Goal: Transaction & Acquisition: Subscribe to service/newsletter

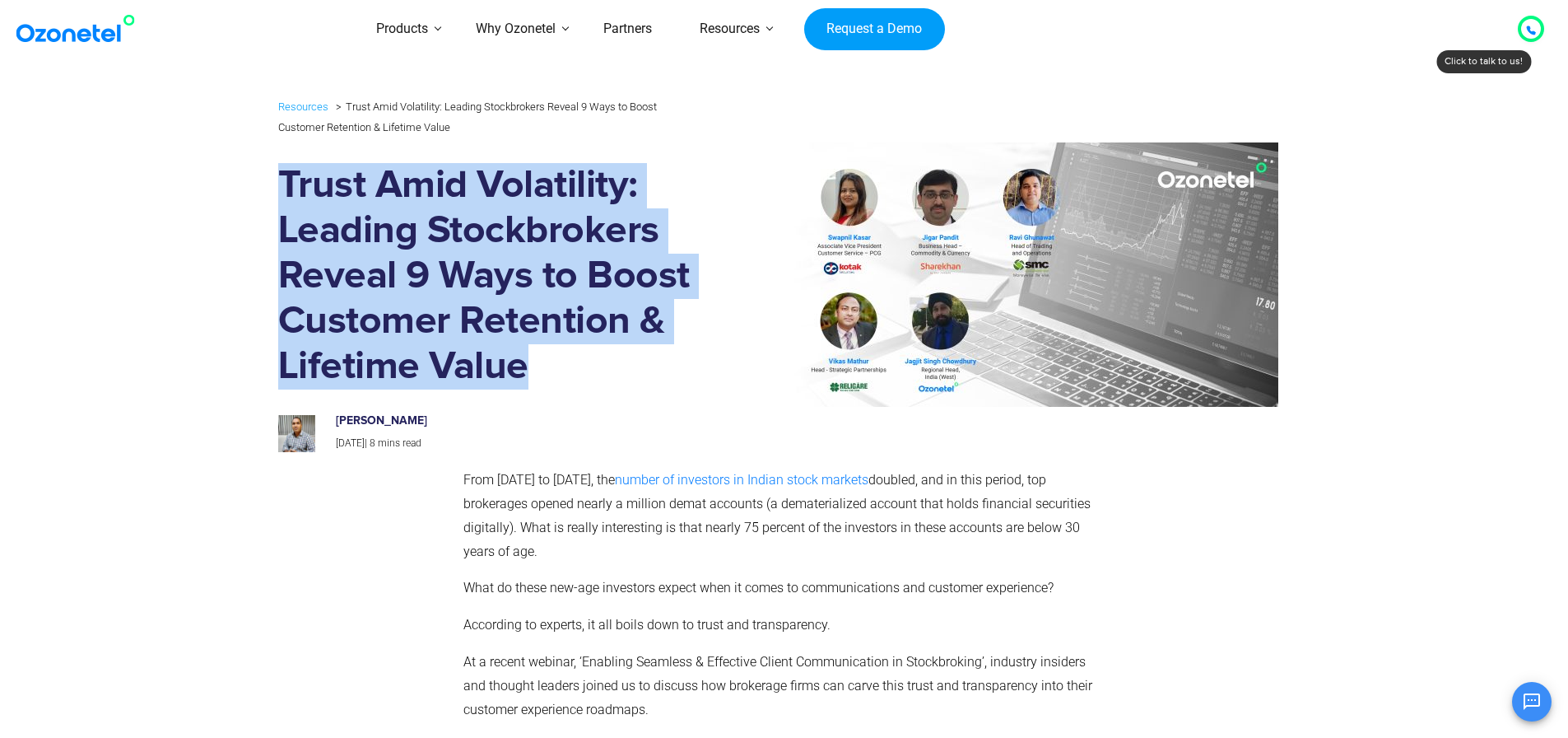
drag, startPoint x: 279, startPoint y: 167, endPoint x: 524, endPoint y: 388, distance: 329.9
click at [524, 388] on h1 "Trust Amid Volatility: Leading Stockbrokers Reveal 9 Ways to Boost Customer Ret…" at bounding box center [489, 276] width 422 height 227
copy h1 "Trust Amid Volatility: Leading Stockbrokers Reveal 9 Ways to Boost Customer Ret…"
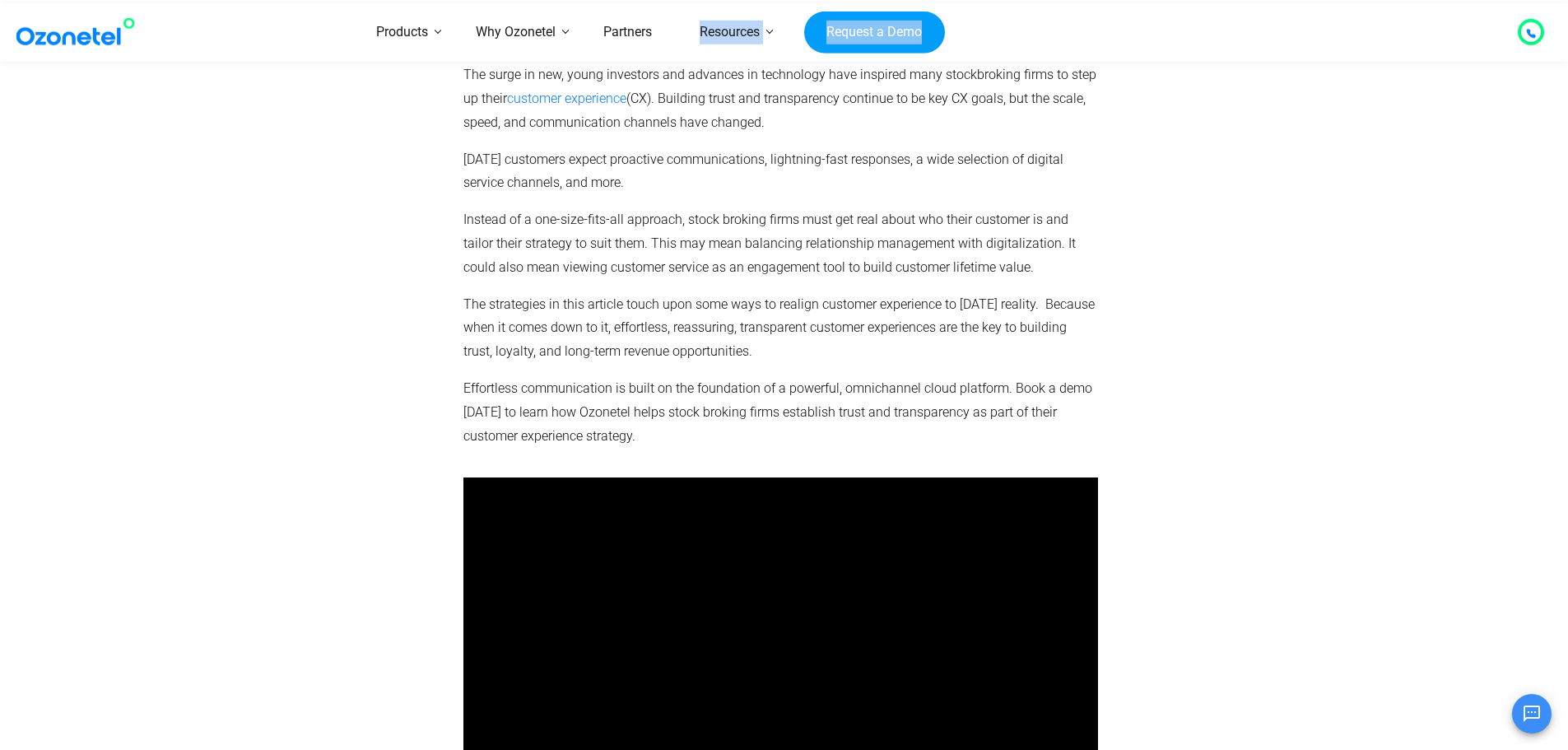
scroll to position [5557, 0]
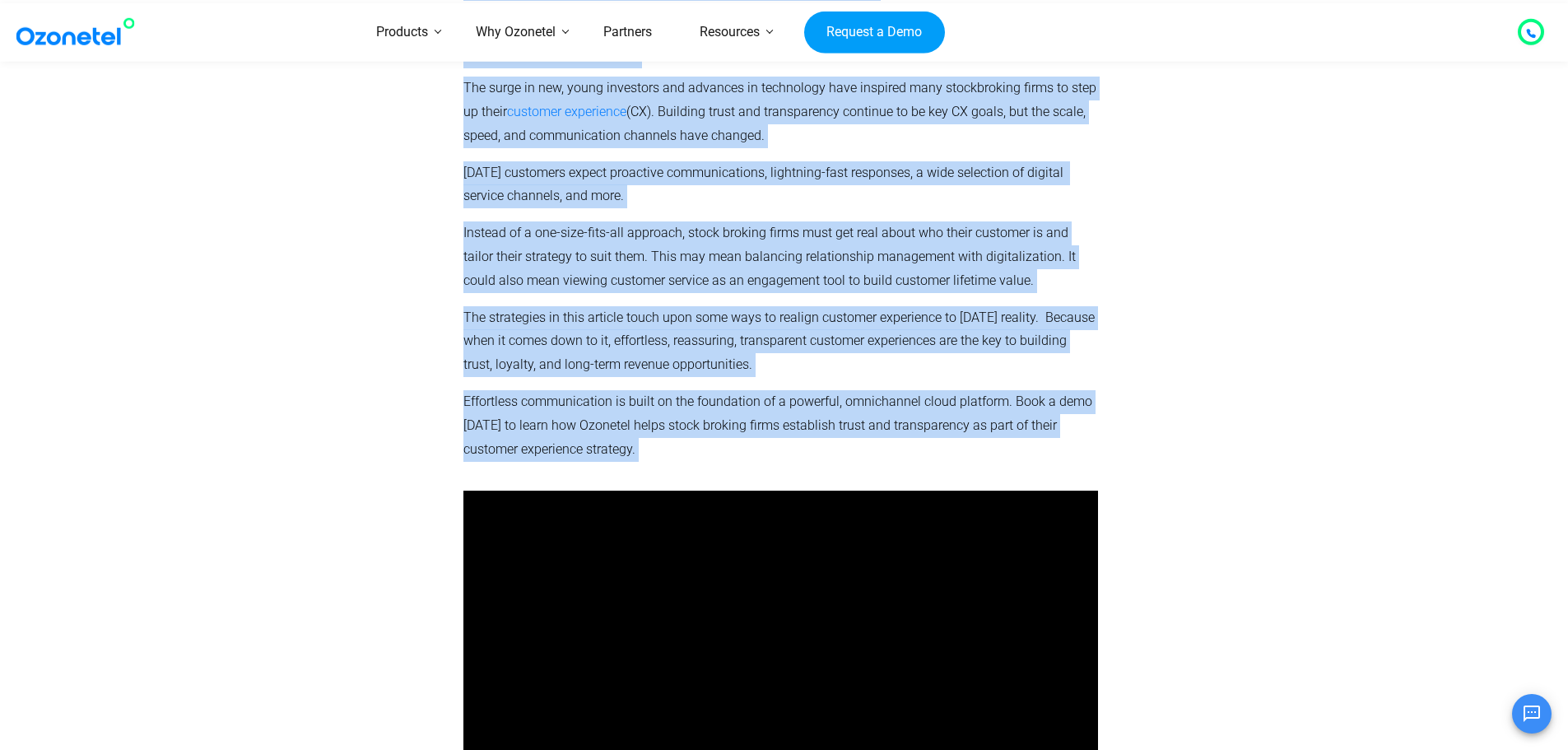
drag, startPoint x: 464, startPoint y: 474, endPoint x: 670, endPoint y: 351, distance: 239.9
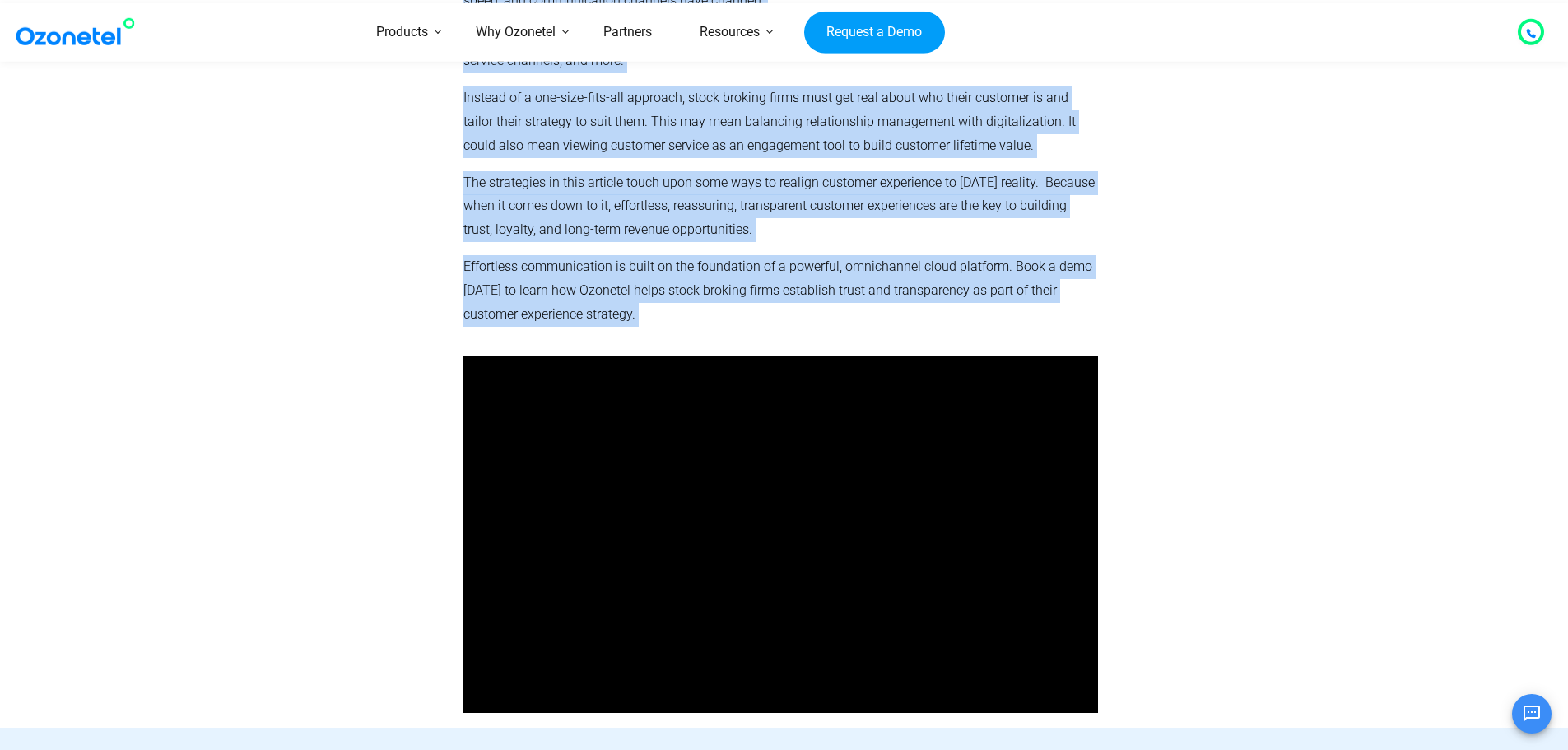
scroll to position [5721, 0]
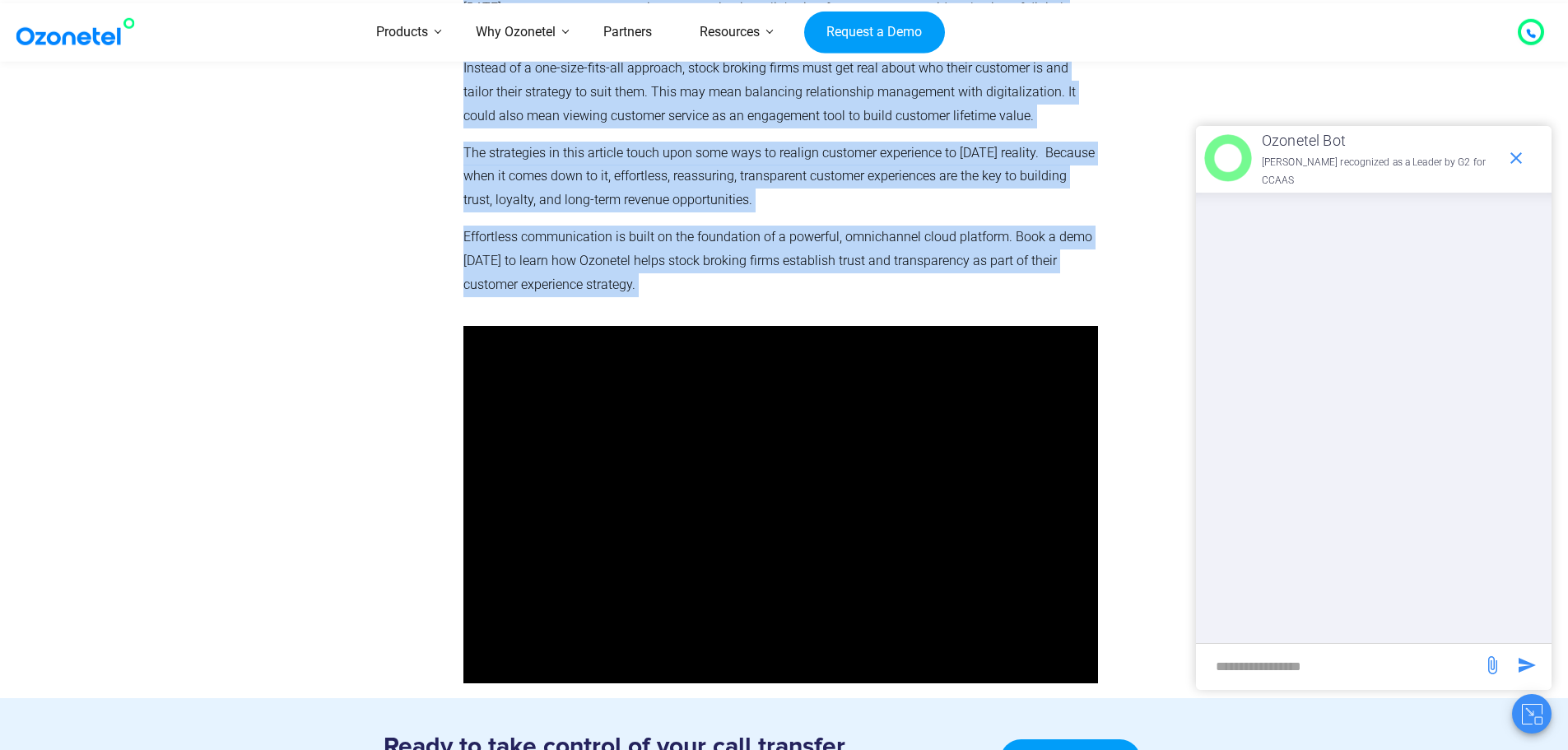
copy div "From March 2019 to September 2022, the number of investors in Indian stock mark…"
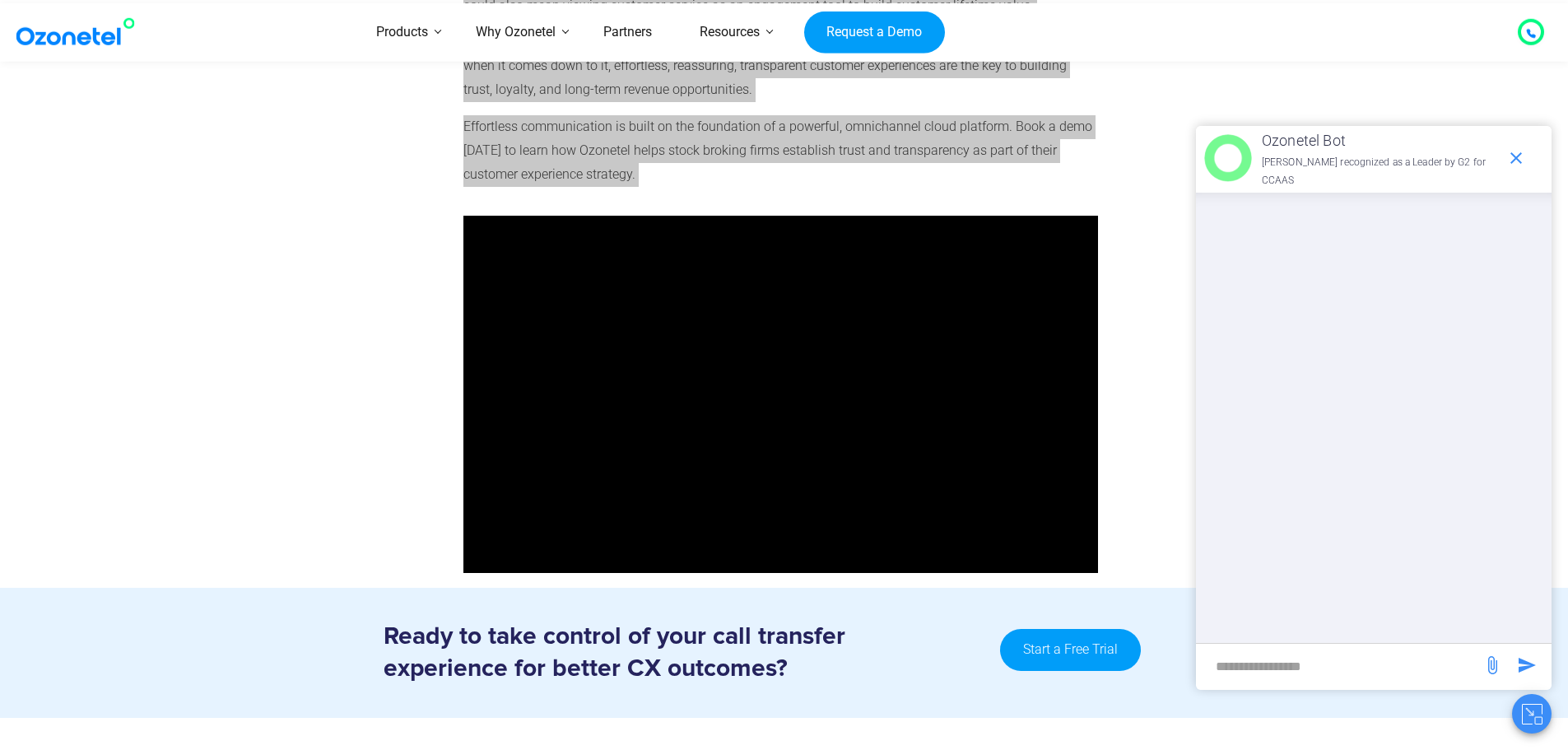
scroll to position [5968, 0]
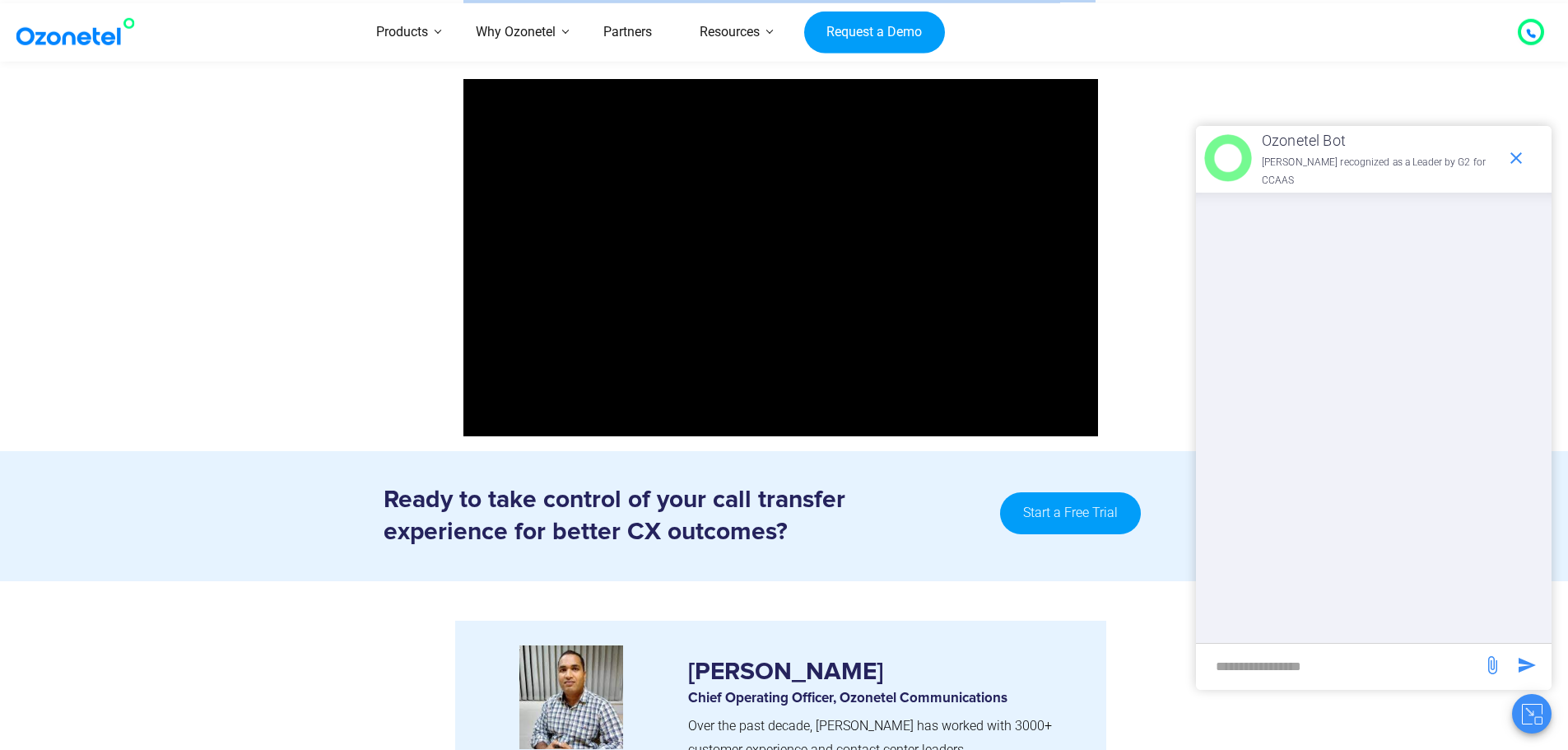
click at [1095, 493] on link "Start a Free Trial" at bounding box center [1069, 514] width 139 height 43
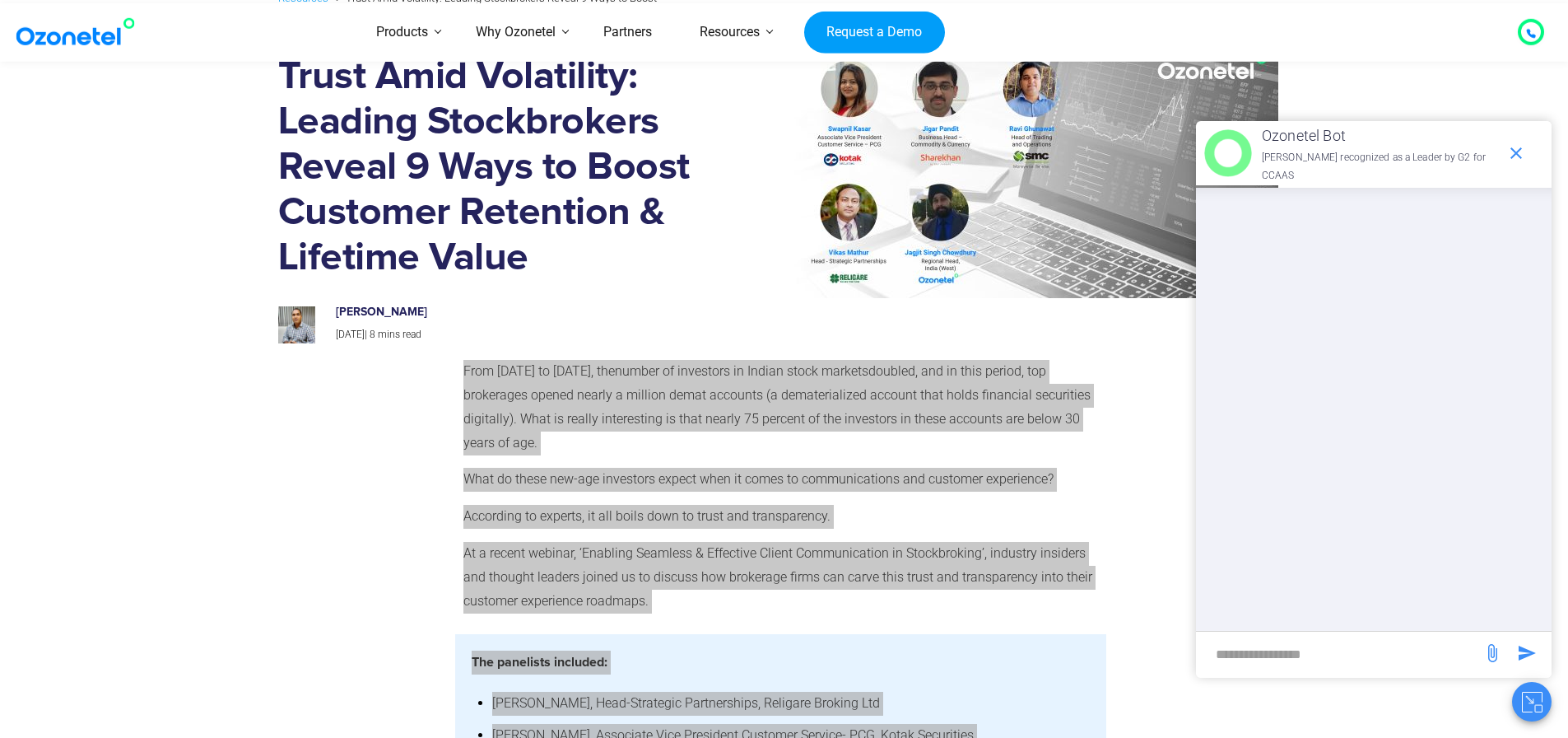
scroll to position [0, 0]
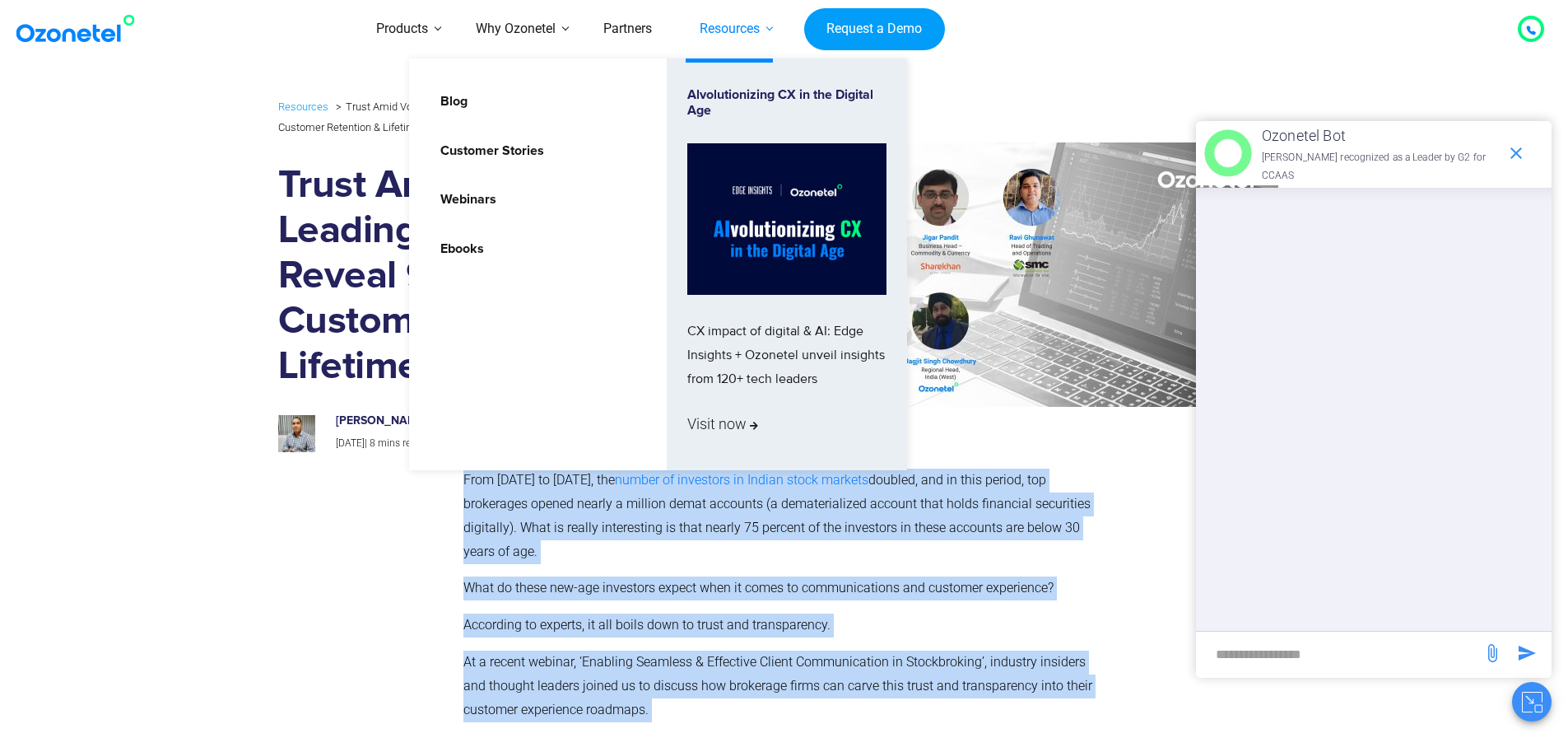
click at [775, 26] on link "Resources" at bounding box center [729, 29] width 108 height 58
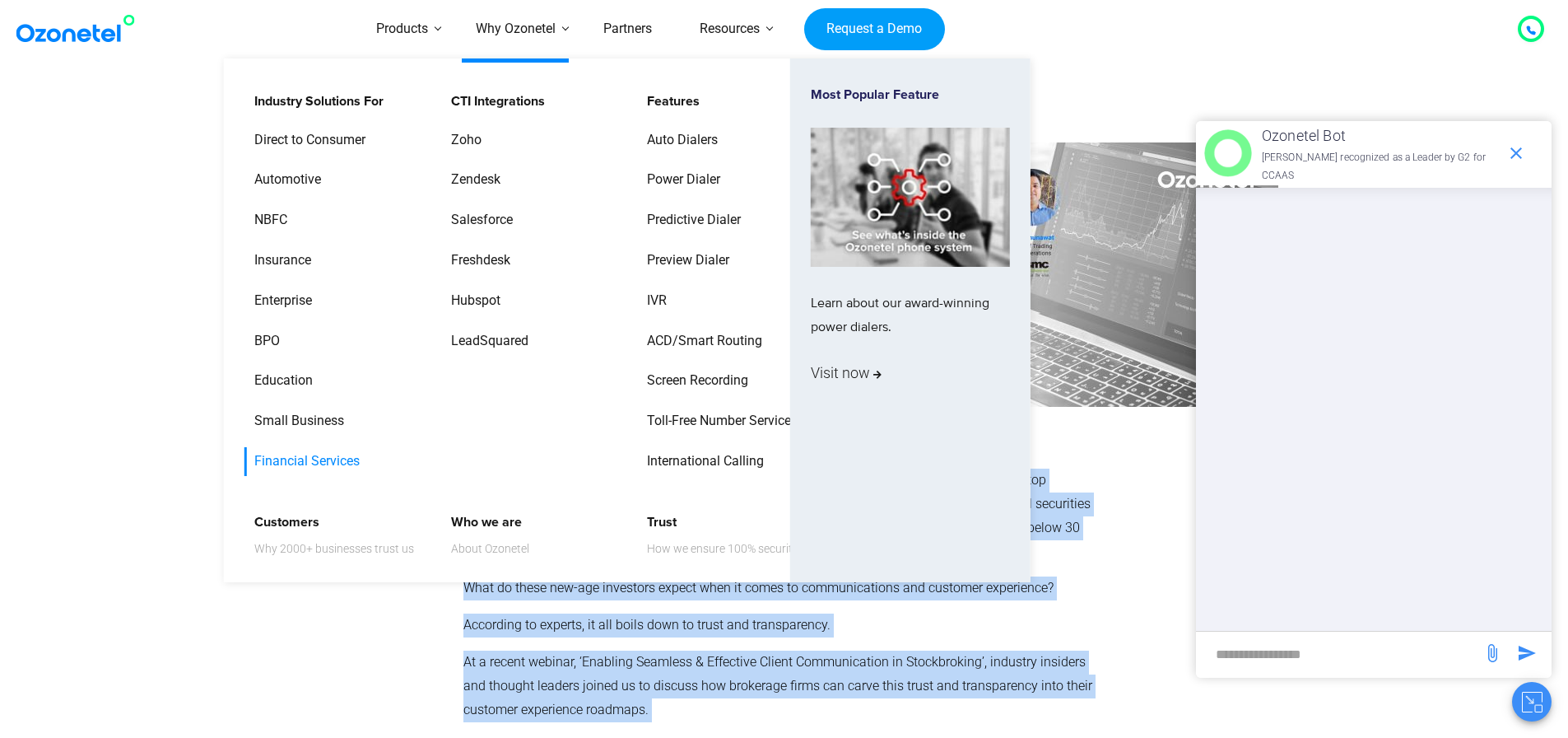
click at [315, 461] on link "Financial Services" at bounding box center [303, 461] width 119 height 29
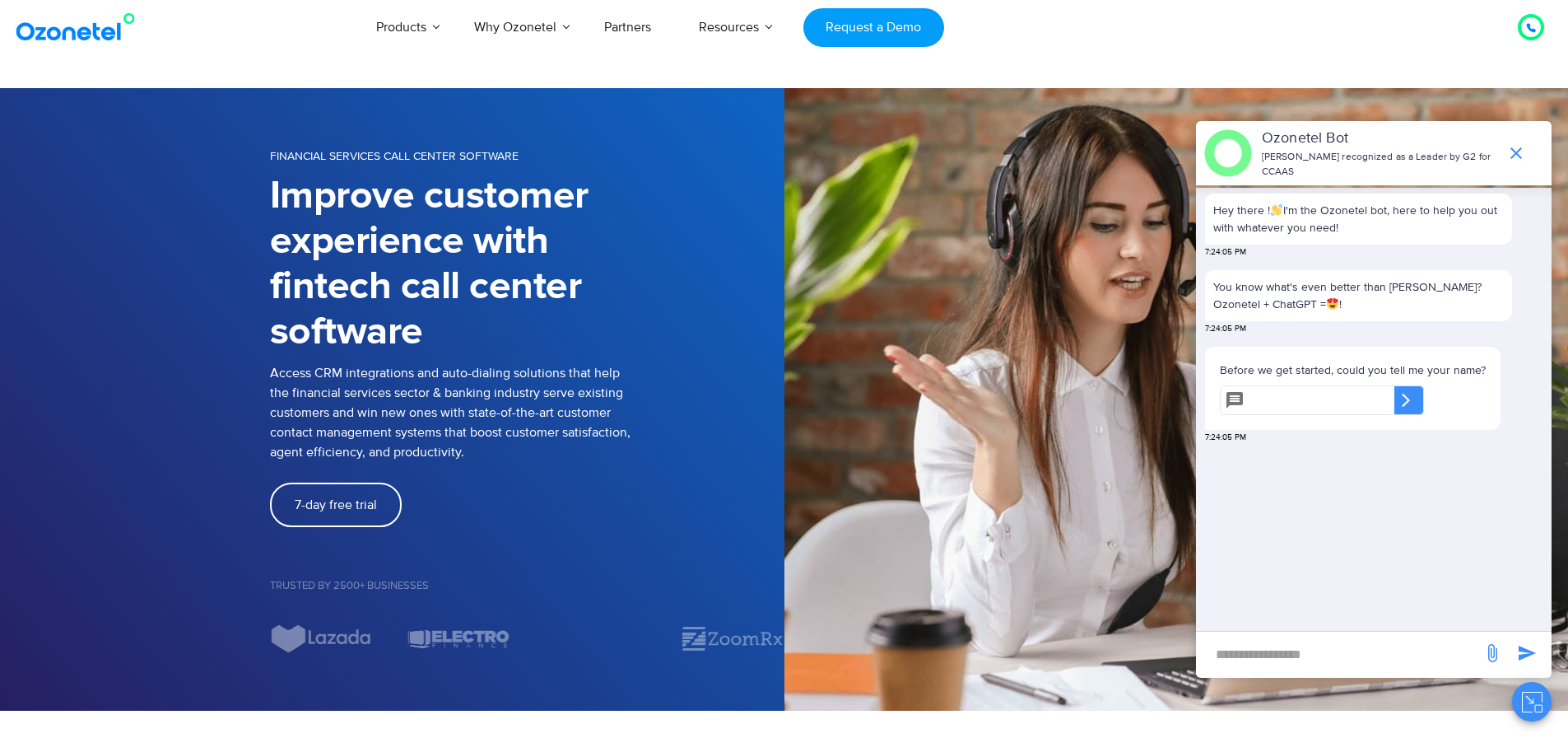
click at [355, 503] on span "7-day free trial" at bounding box center [335, 504] width 82 height 13
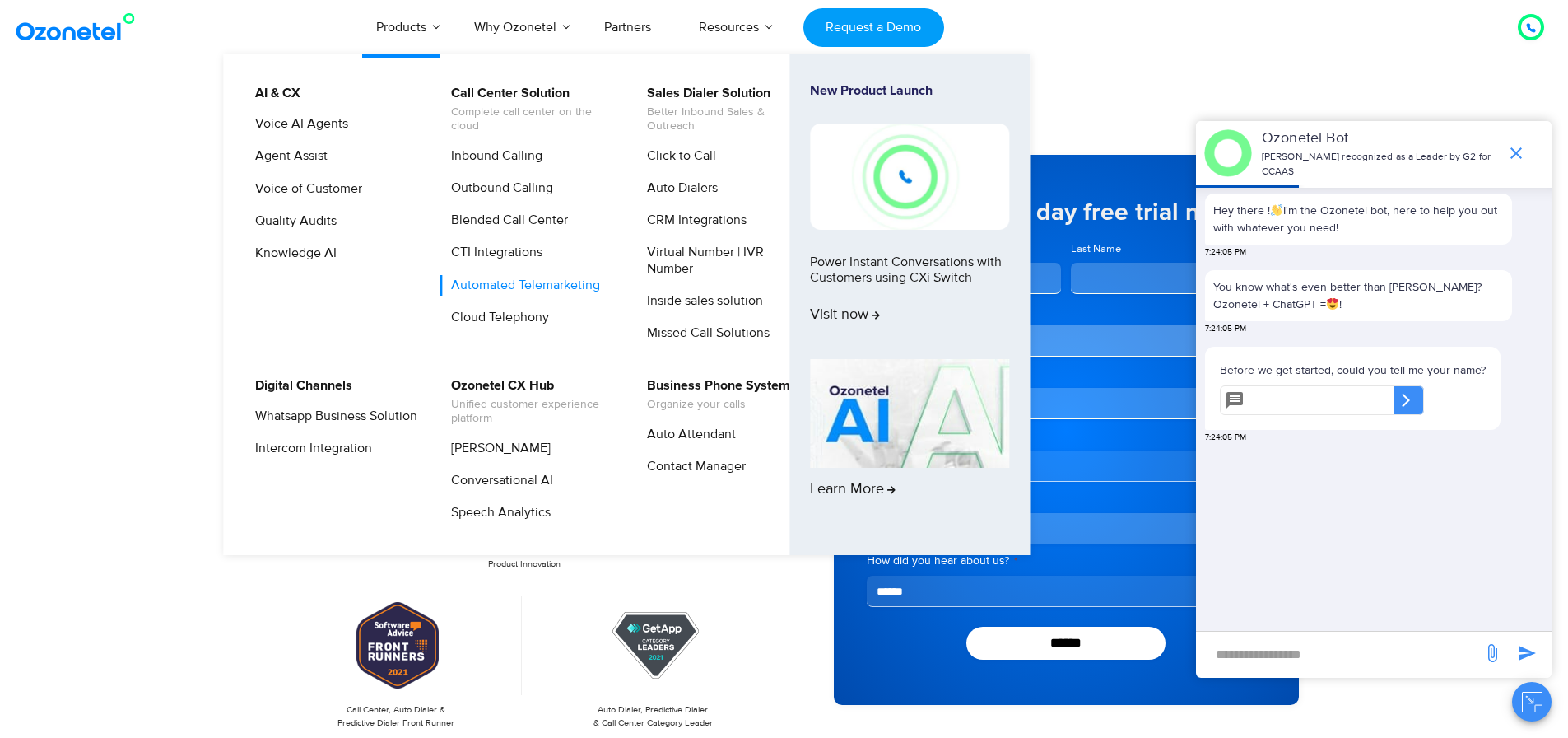
click at [536, 286] on link "Automated Telemarketing" at bounding box center [521, 285] width 162 height 21
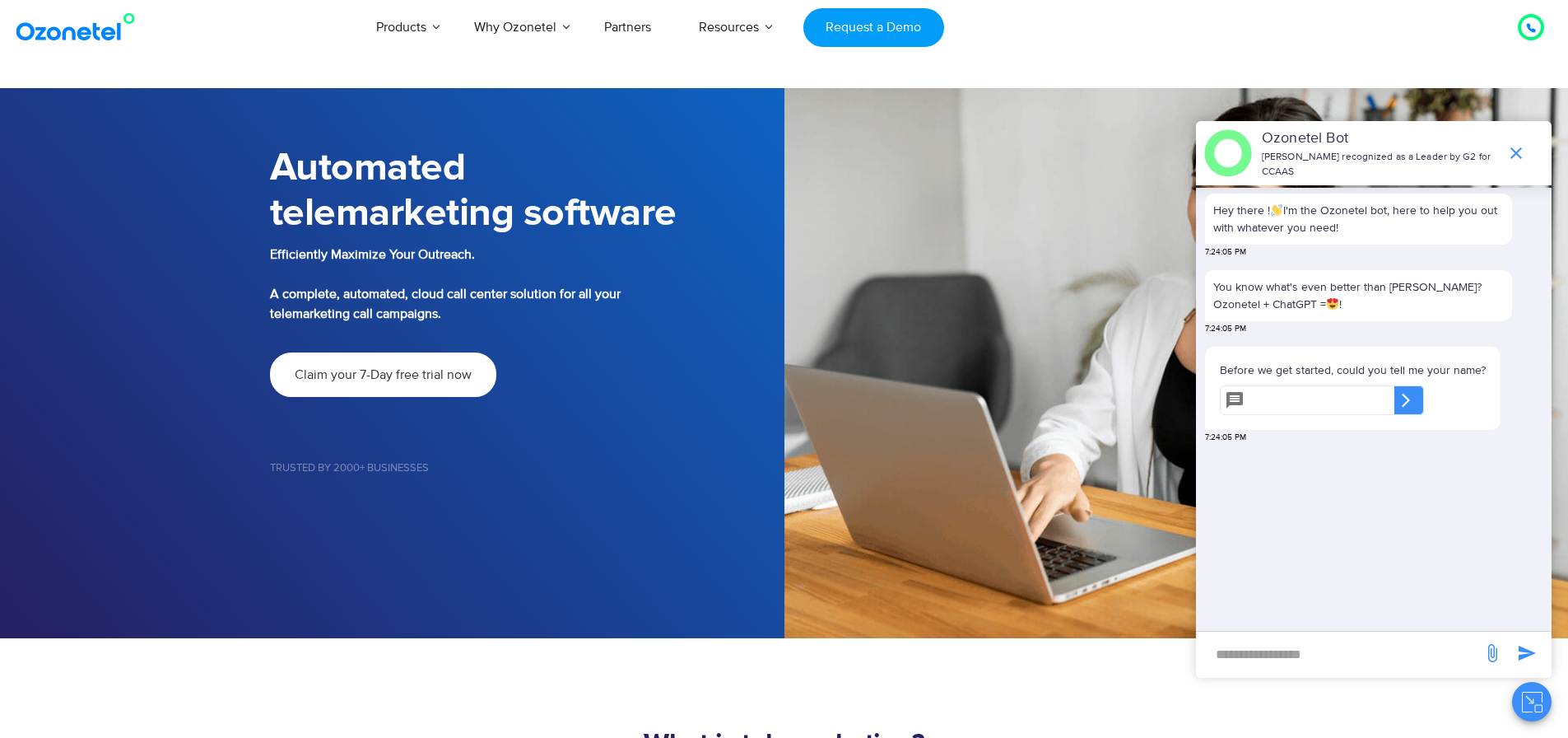
click at [386, 377] on span "Claim your 7-Day free trial now" at bounding box center [383, 374] width 177 height 13
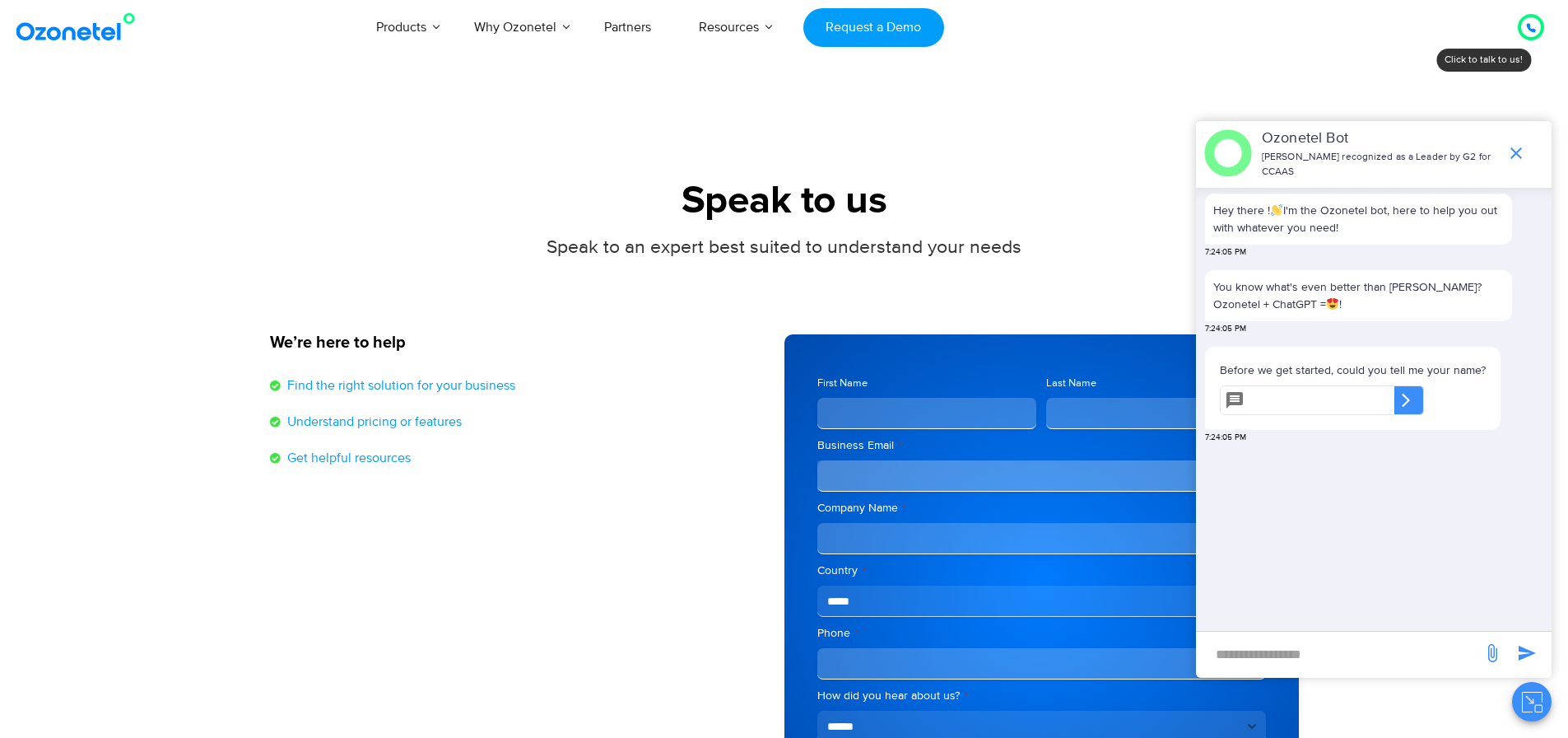
click at [318, 416] on span "Understand pricing or features" at bounding box center [372, 421] width 179 height 20
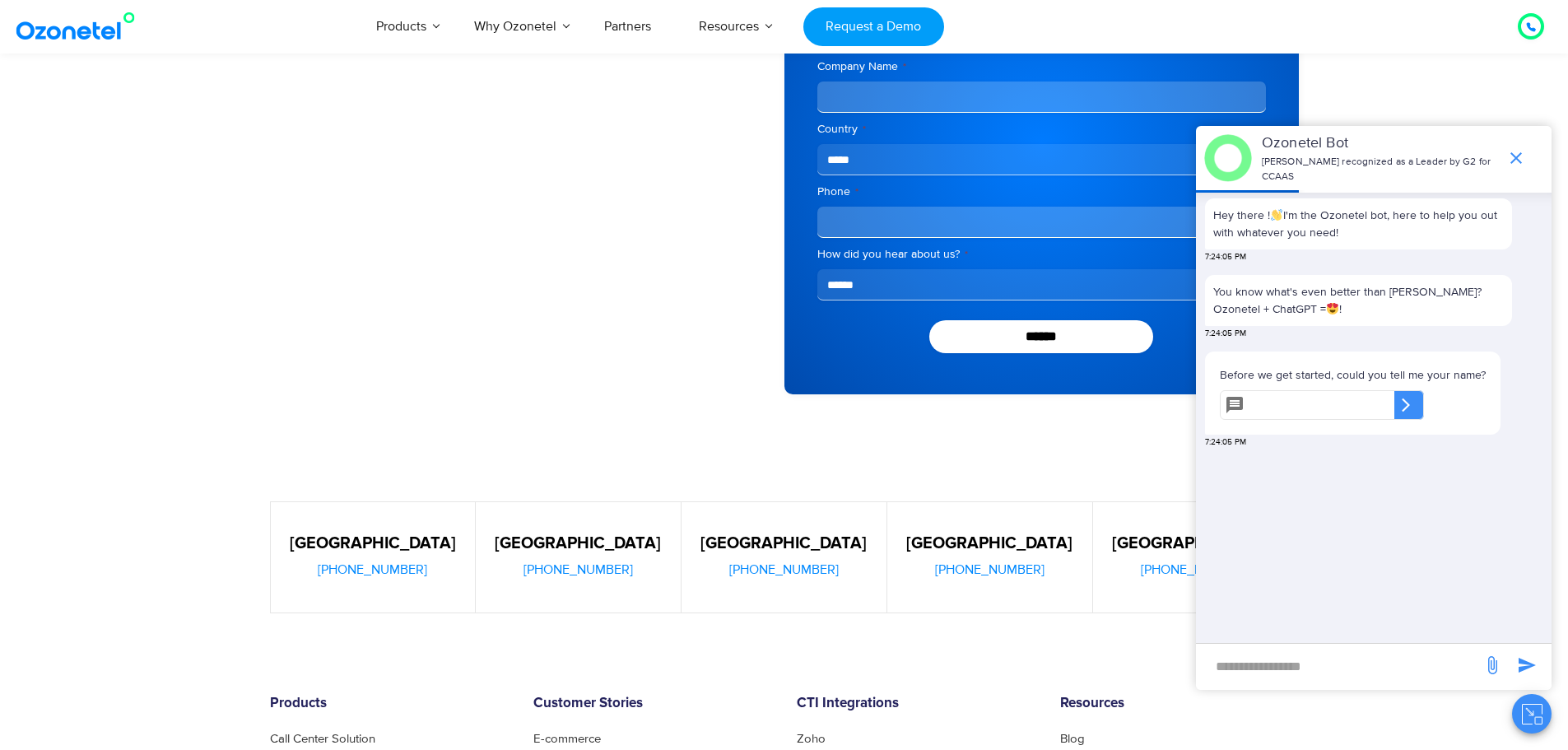
scroll to position [494, 0]
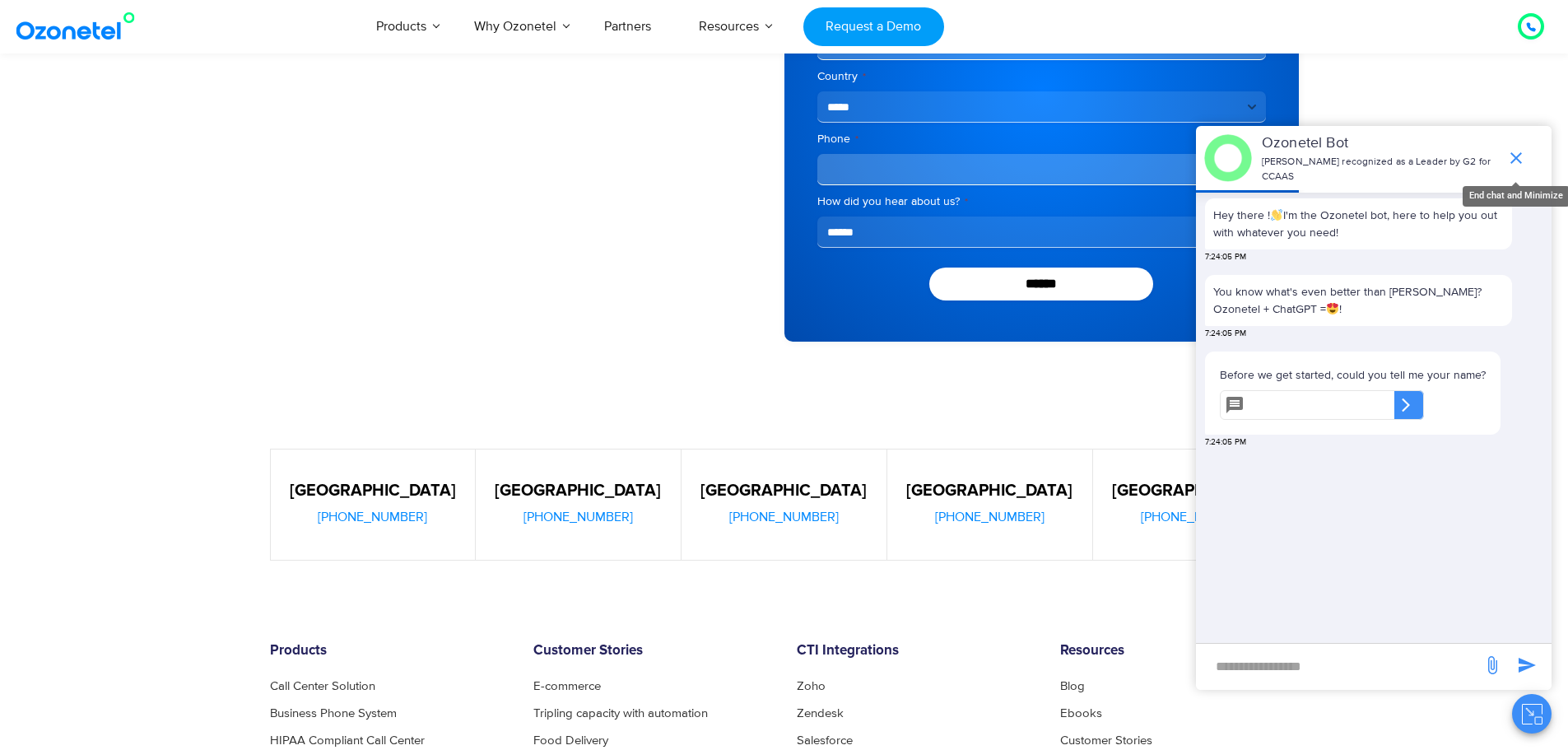
click at [1519, 154] on icon "end chat or minimize" at bounding box center [1517, 158] width 12 height 12
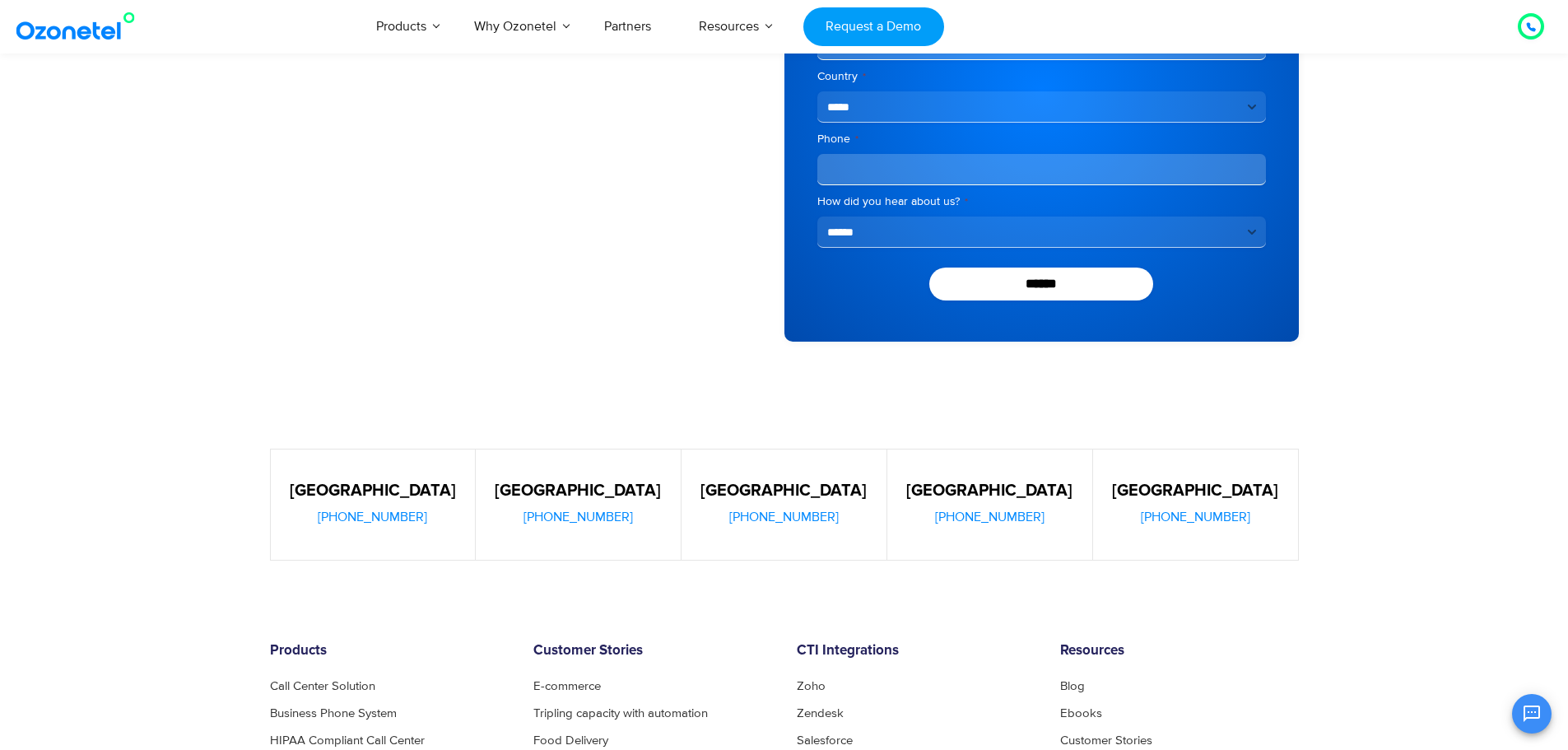
click at [1193, 490] on h5 "[GEOGRAPHIC_DATA]" at bounding box center [1196, 491] width 172 height 17
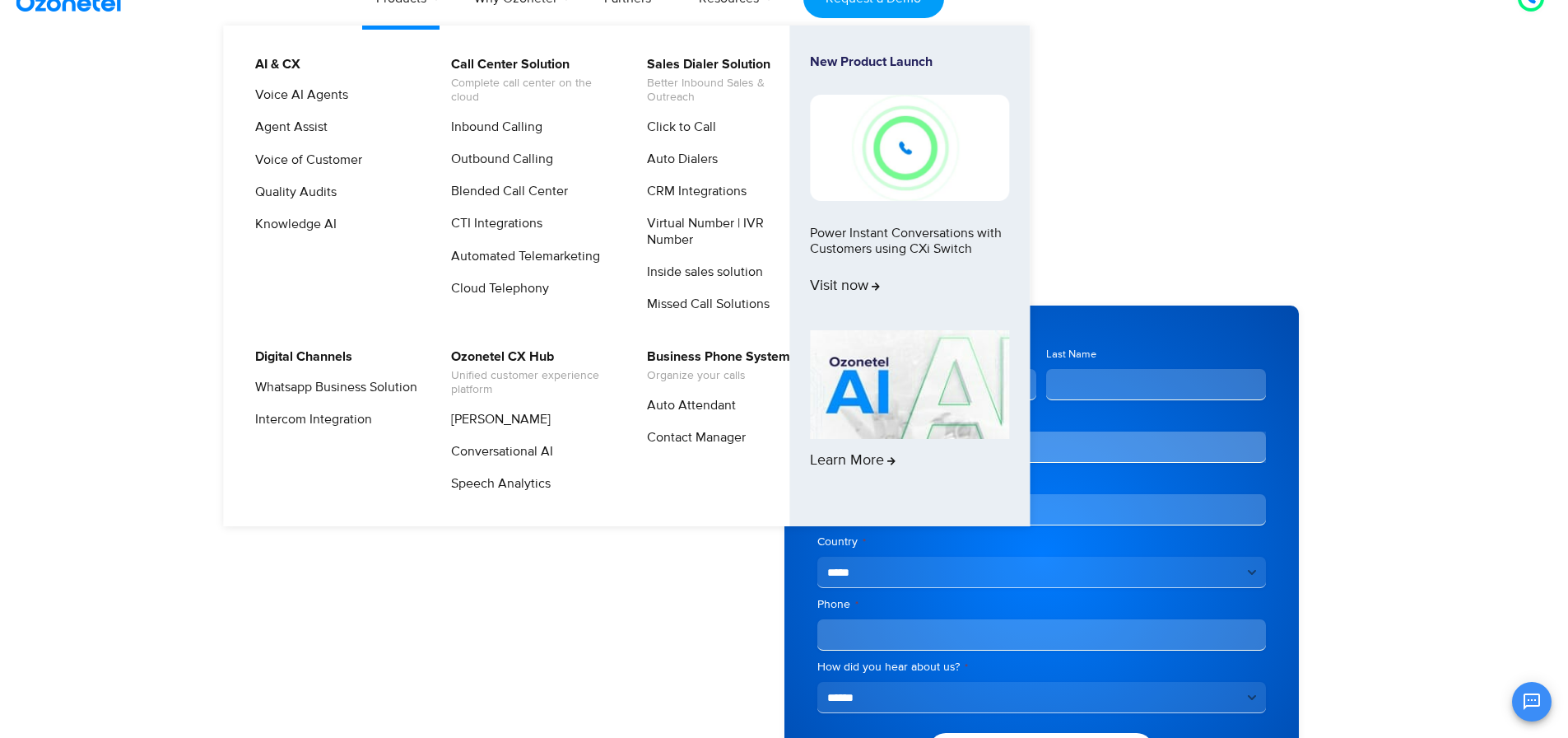
scroll to position [0, 0]
